Goal: Task Accomplishment & Management: Manage account settings

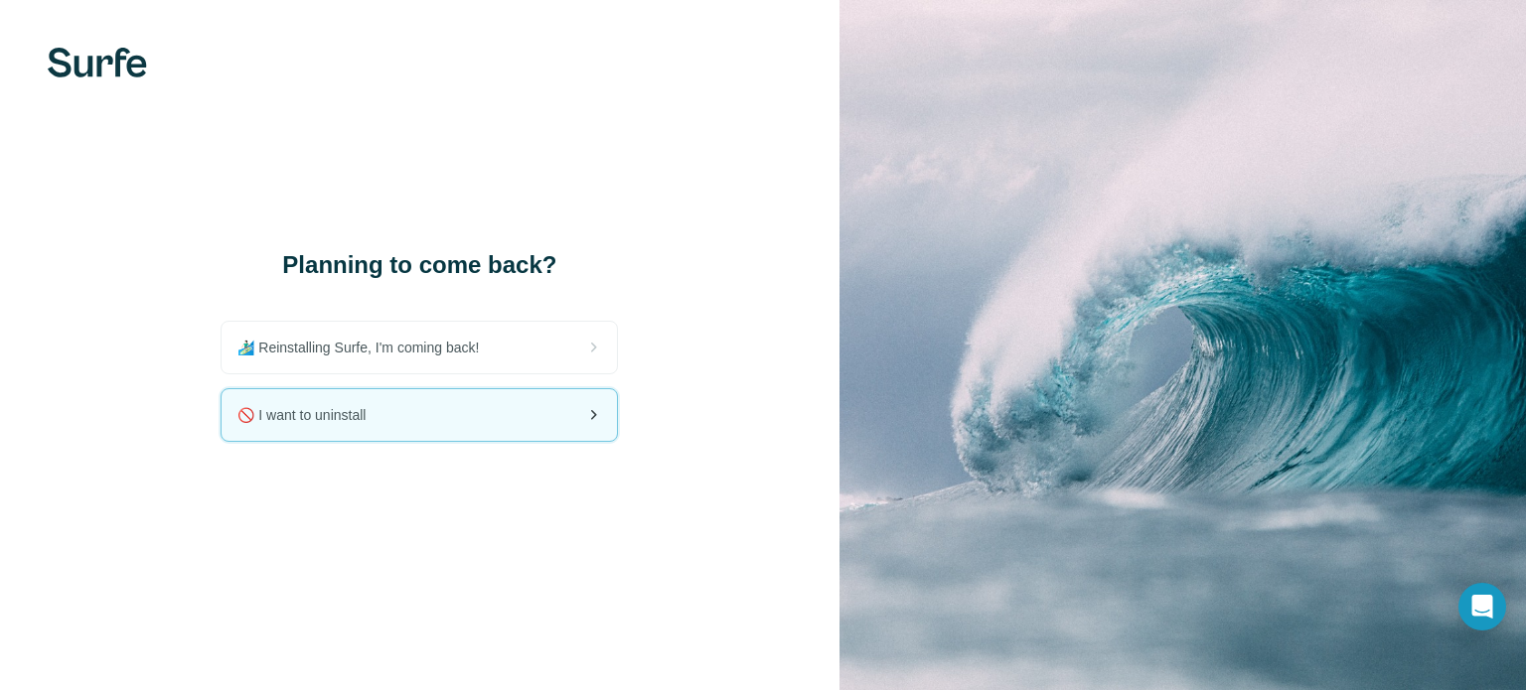
click at [373, 405] on span "🚫 I want to uninstall" at bounding box center [309, 415] width 144 height 20
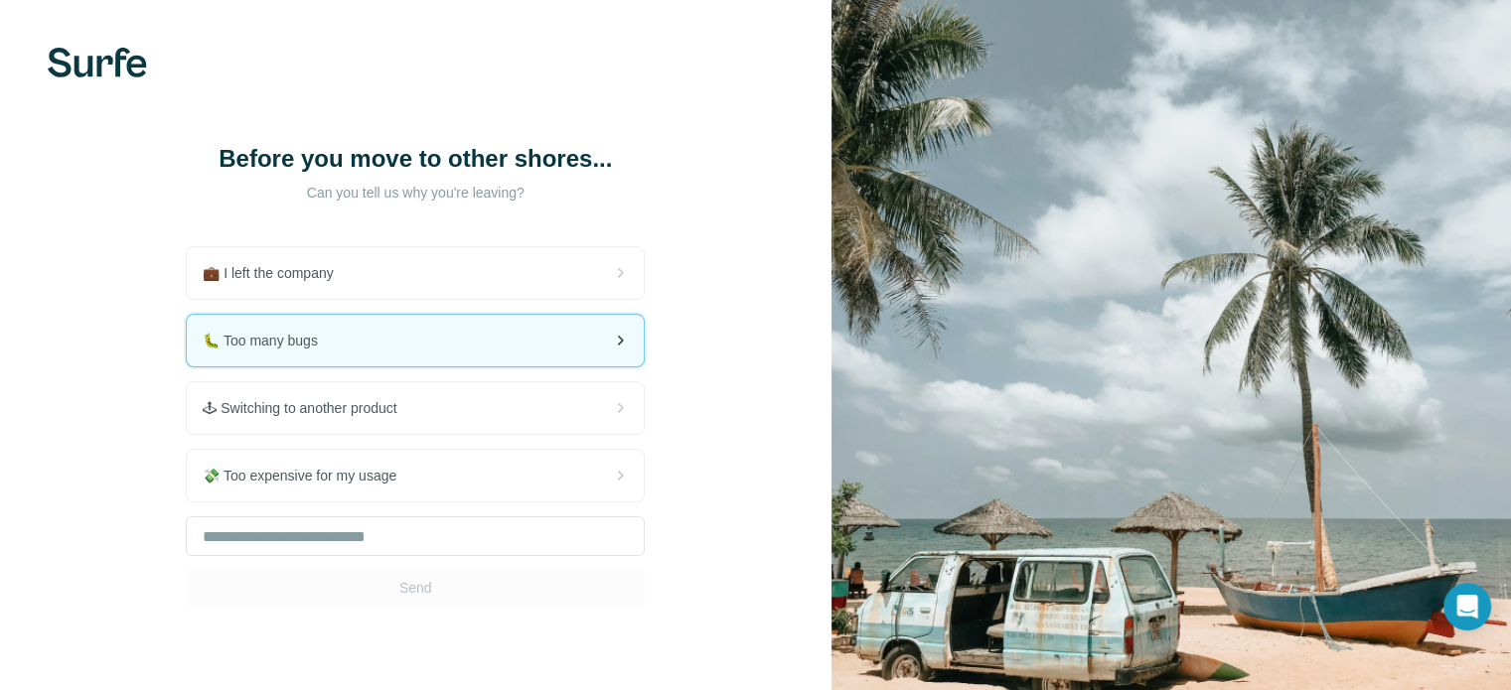
click at [346, 334] on div "🐛 Too many bugs" at bounding box center [415, 341] width 457 height 52
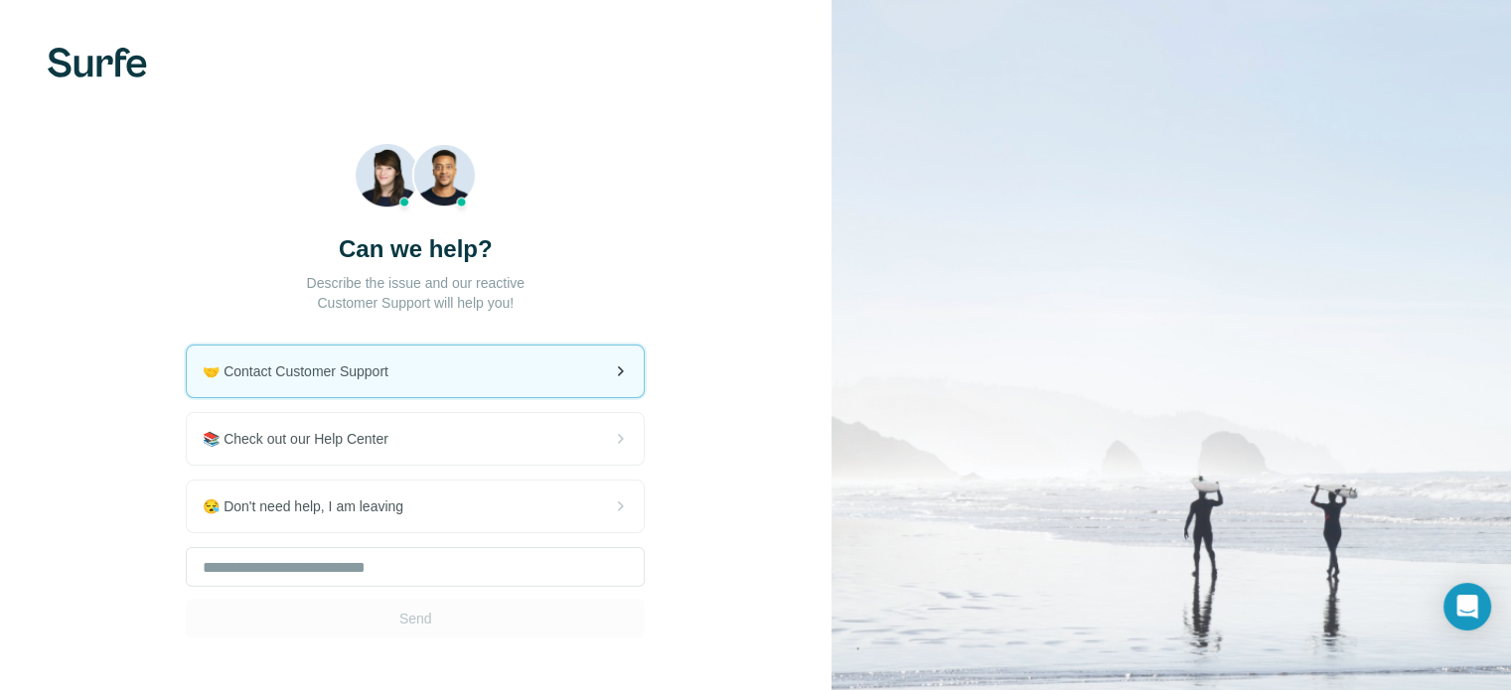
click at [611, 368] on icon at bounding box center [620, 372] width 24 height 24
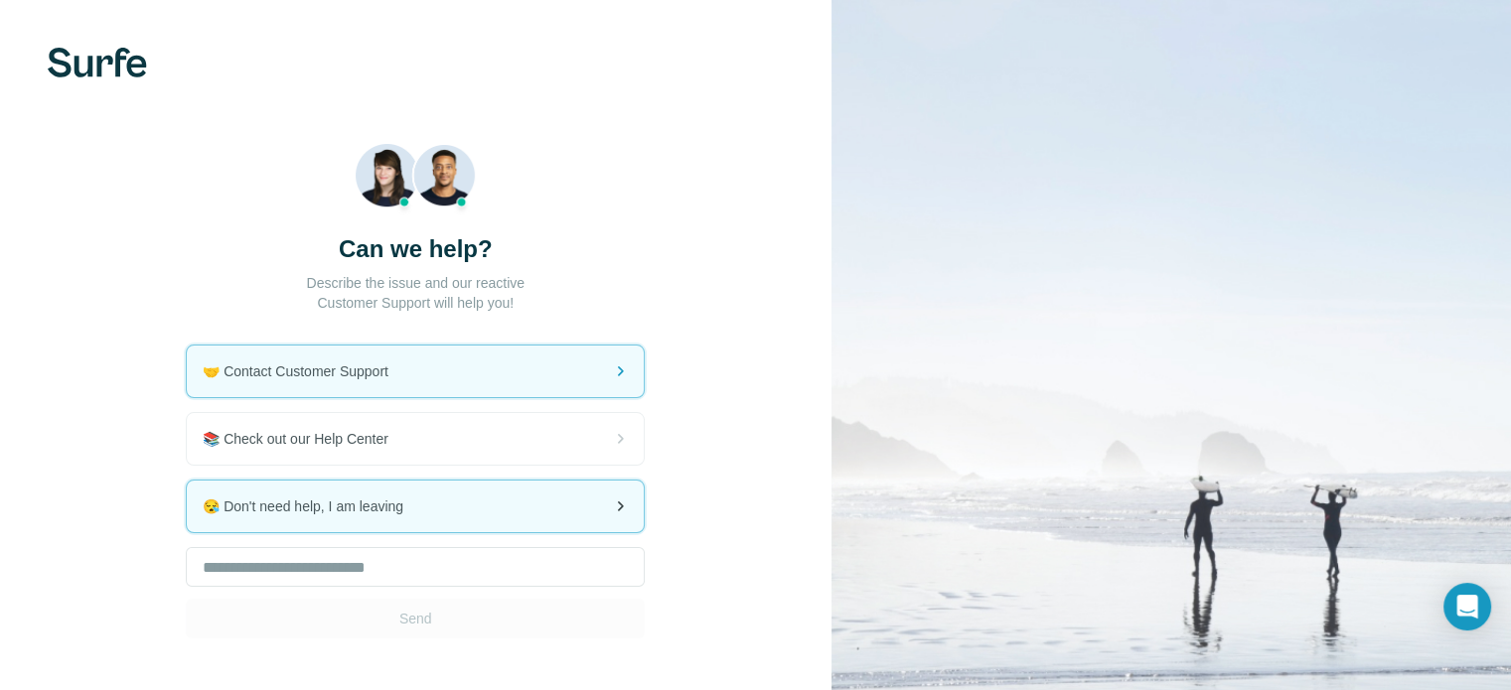
click at [358, 500] on span "😪 Don't need help, I am leaving" at bounding box center [311, 507] width 217 height 20
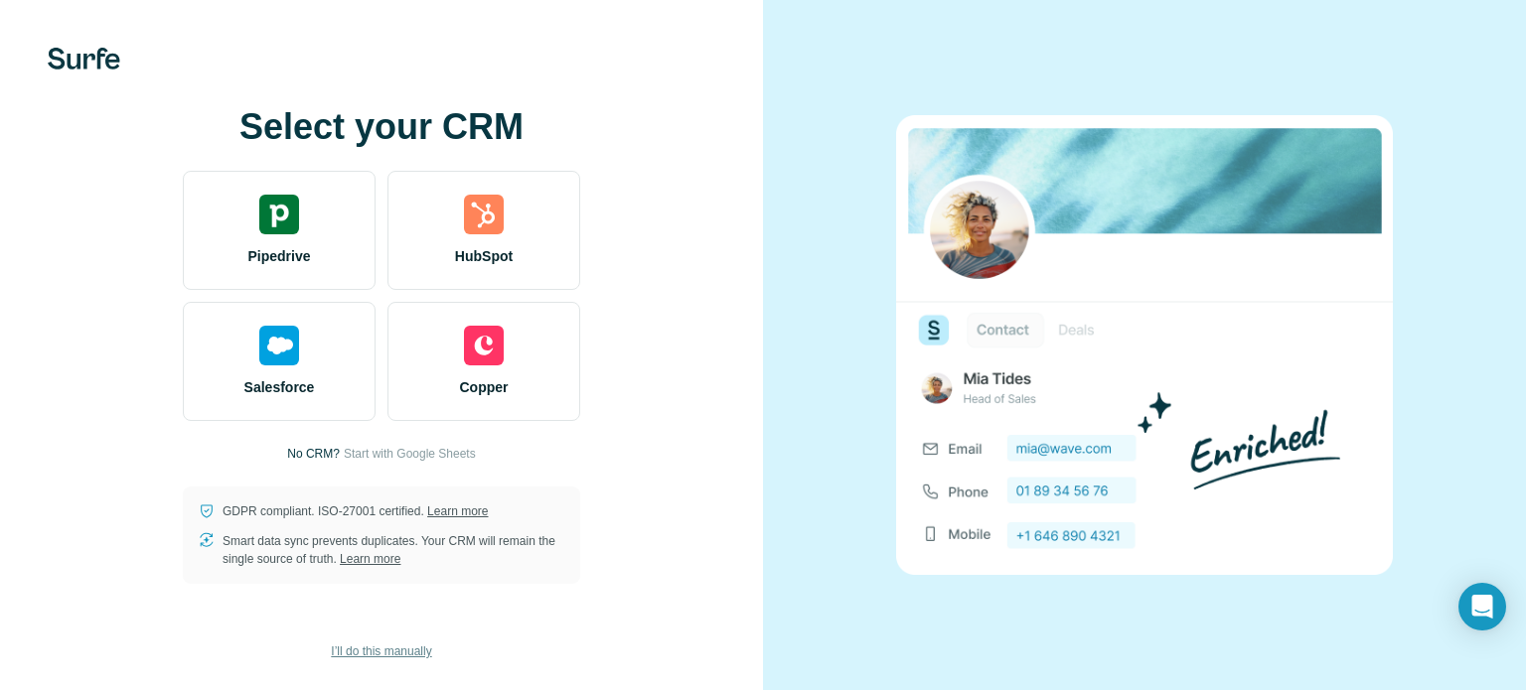
click at [394, 653] on span "I’ll do this manually" at bounding box center [381, 652] width 100 height 18
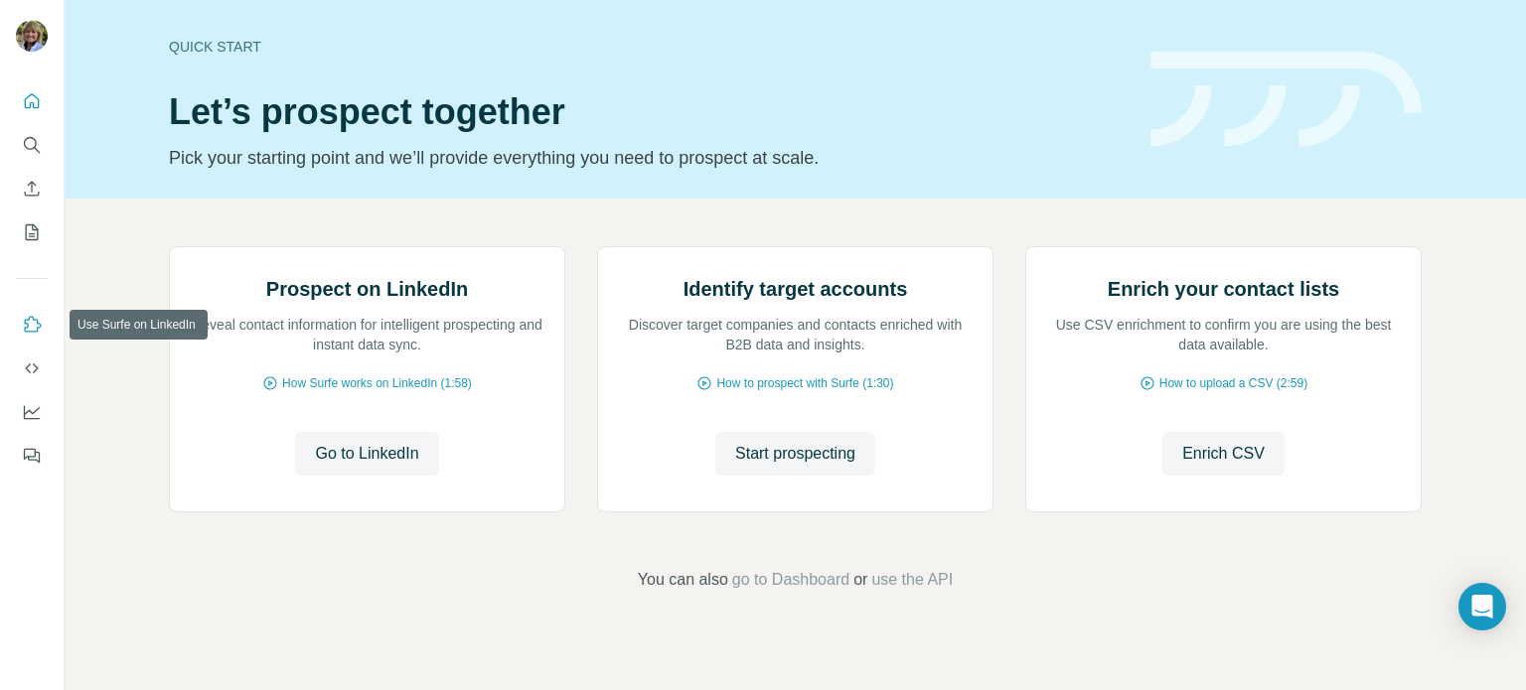
click at [31, 324] on icon "Use Surfe on LinkedIn" at bounding box center [32, 325] width 20 height 20
click at [31, 404] on icon "Dashboard" at bounding box center [32, 412] width 20 height 20
click at [390, 392] on span "How Surfe works on LinkedIn (1:58)" at bounding box center [377, 384] width 190 height 18
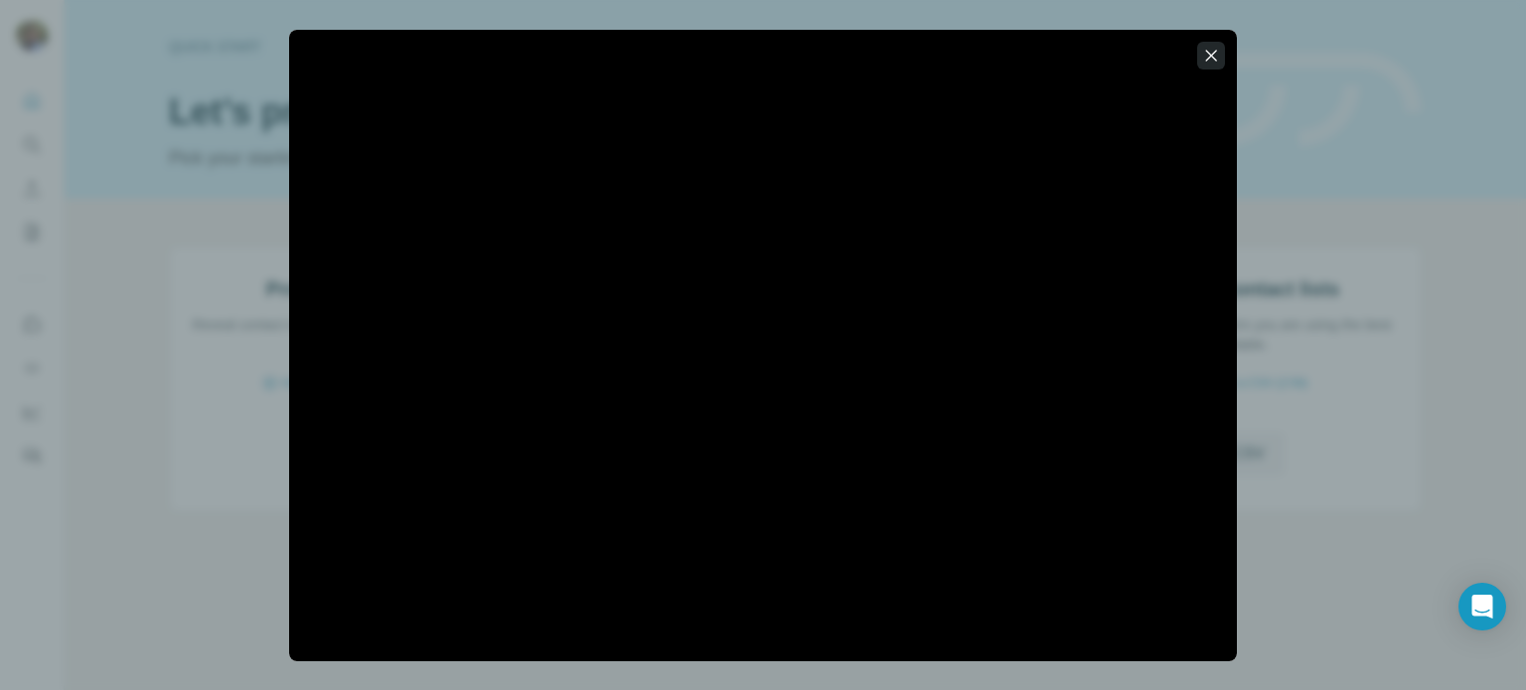
click at [1212, 53] on icon "button" at bounding box center [1211, 55] width 11 height 11
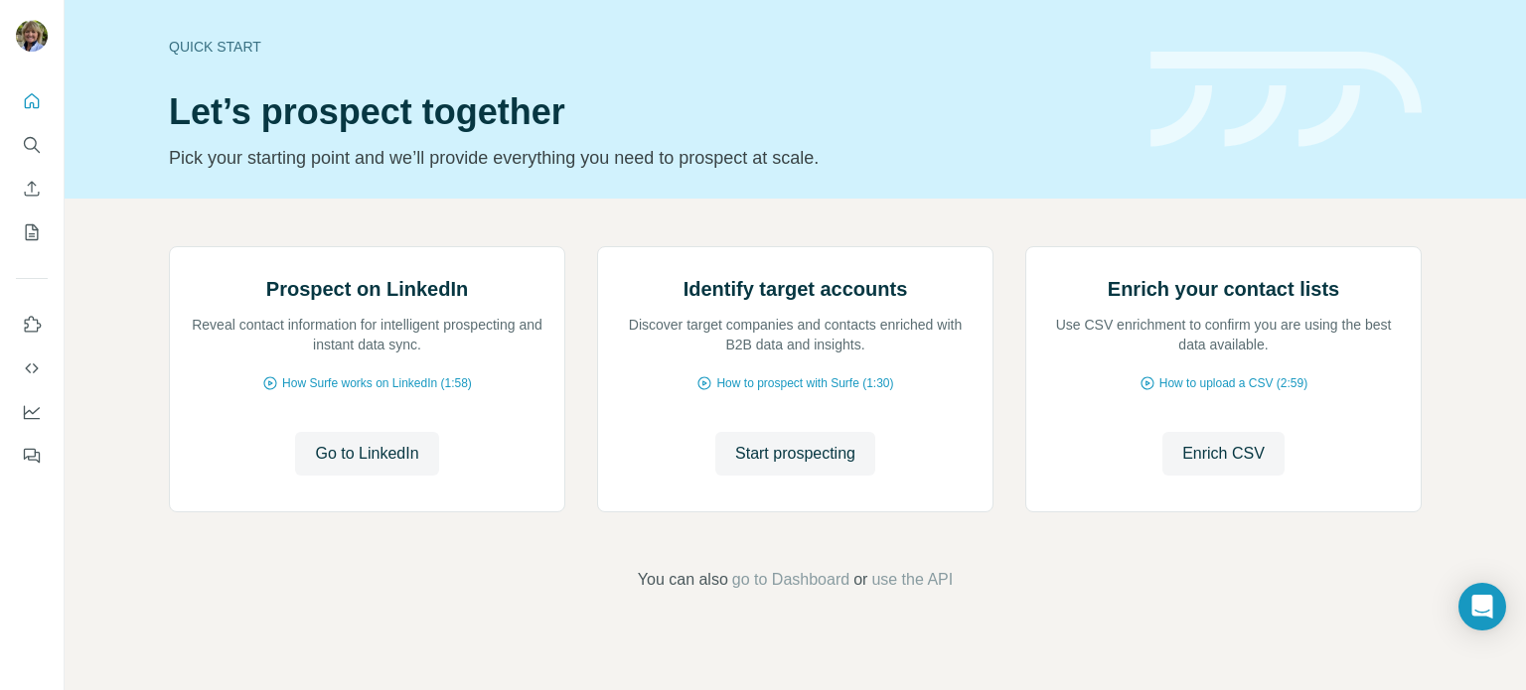
scroll to position [167, 0]
click at [373, 466] on span "Go to LinkedIn" at bounding box center [366, 454] width 103 height 24
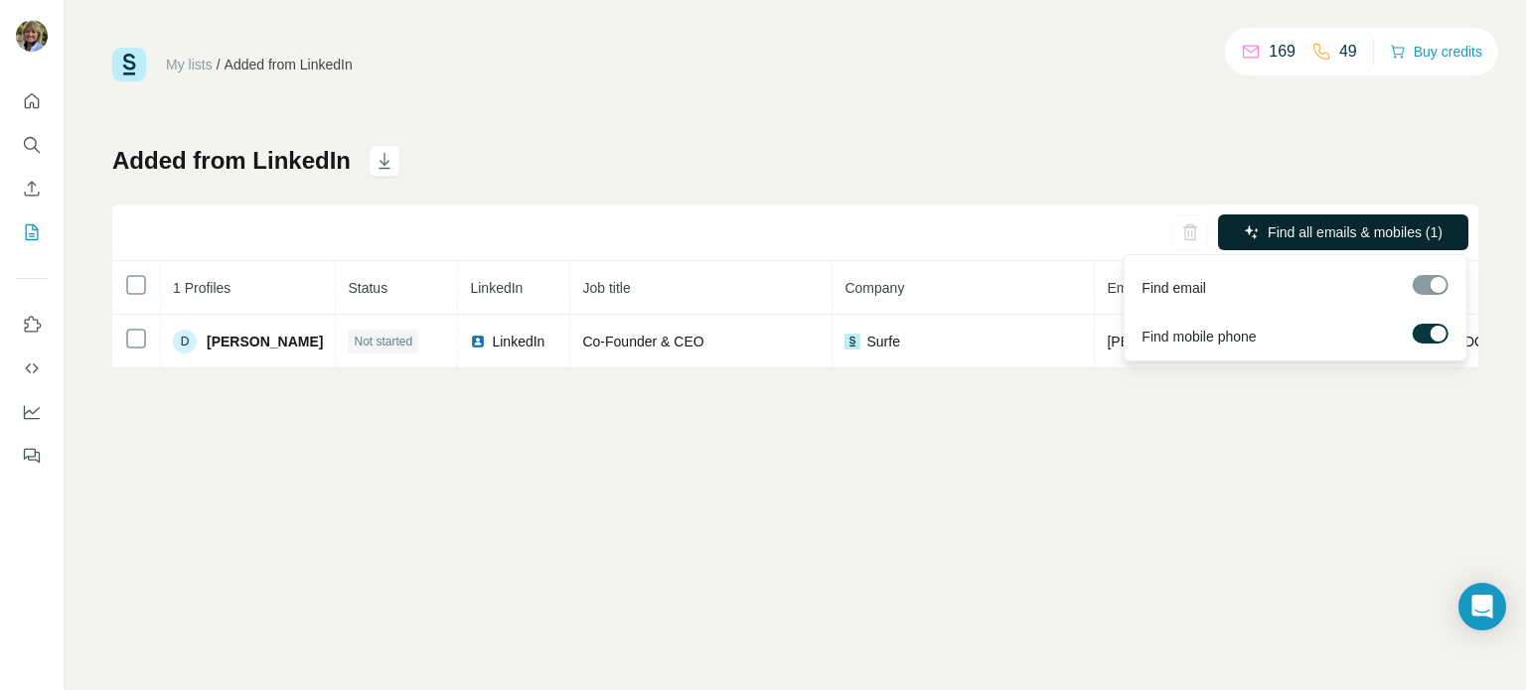
click at [1319, 223] on span "Find all emails & mobiles (1)" at bounding box center [1355, 233] width 175 height 20
